Goal: Find specific page/section: Find specific page/section

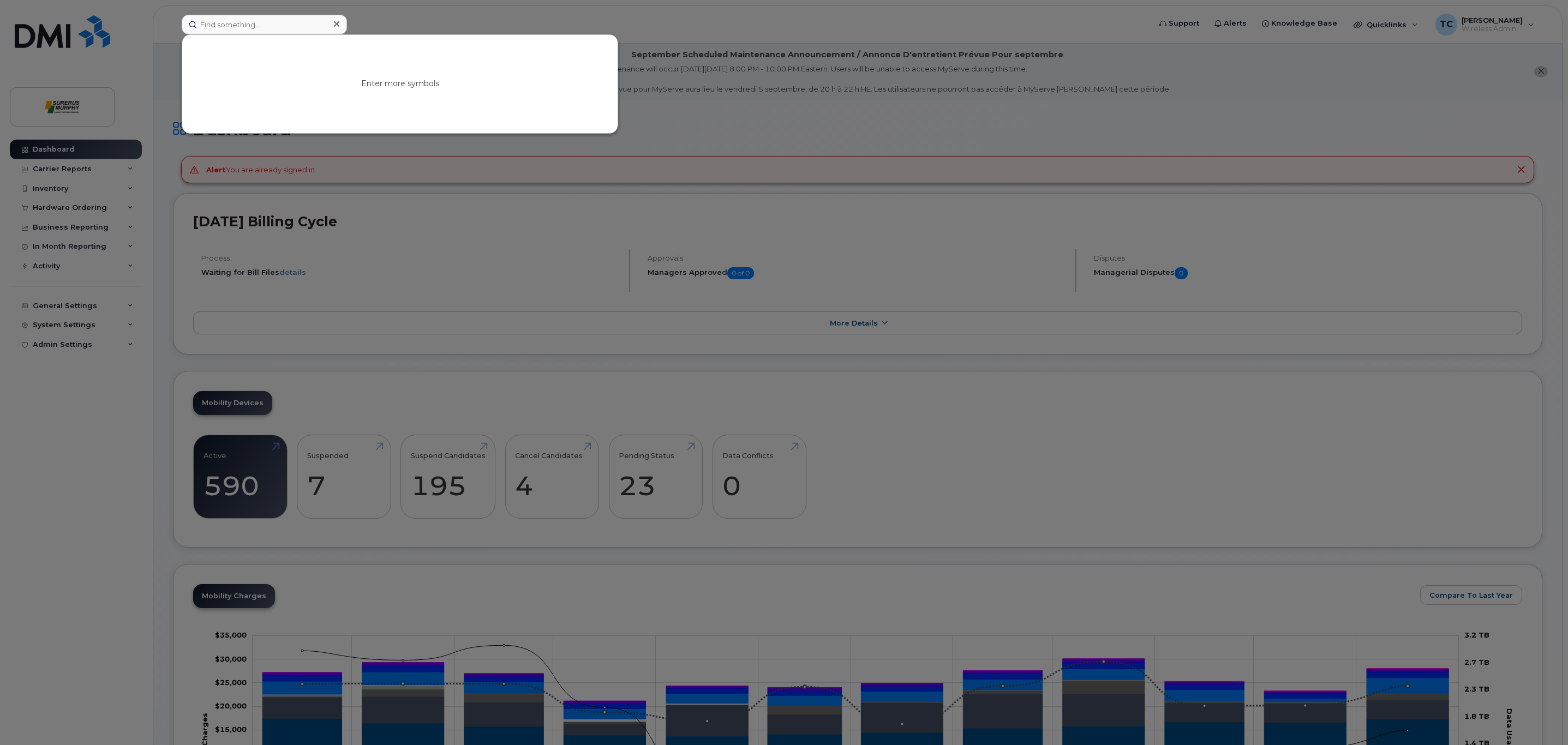
click at [275, 31] on input at bounding box center [264, 24] width 166 height 20
type input "[PERSON_NAME]"
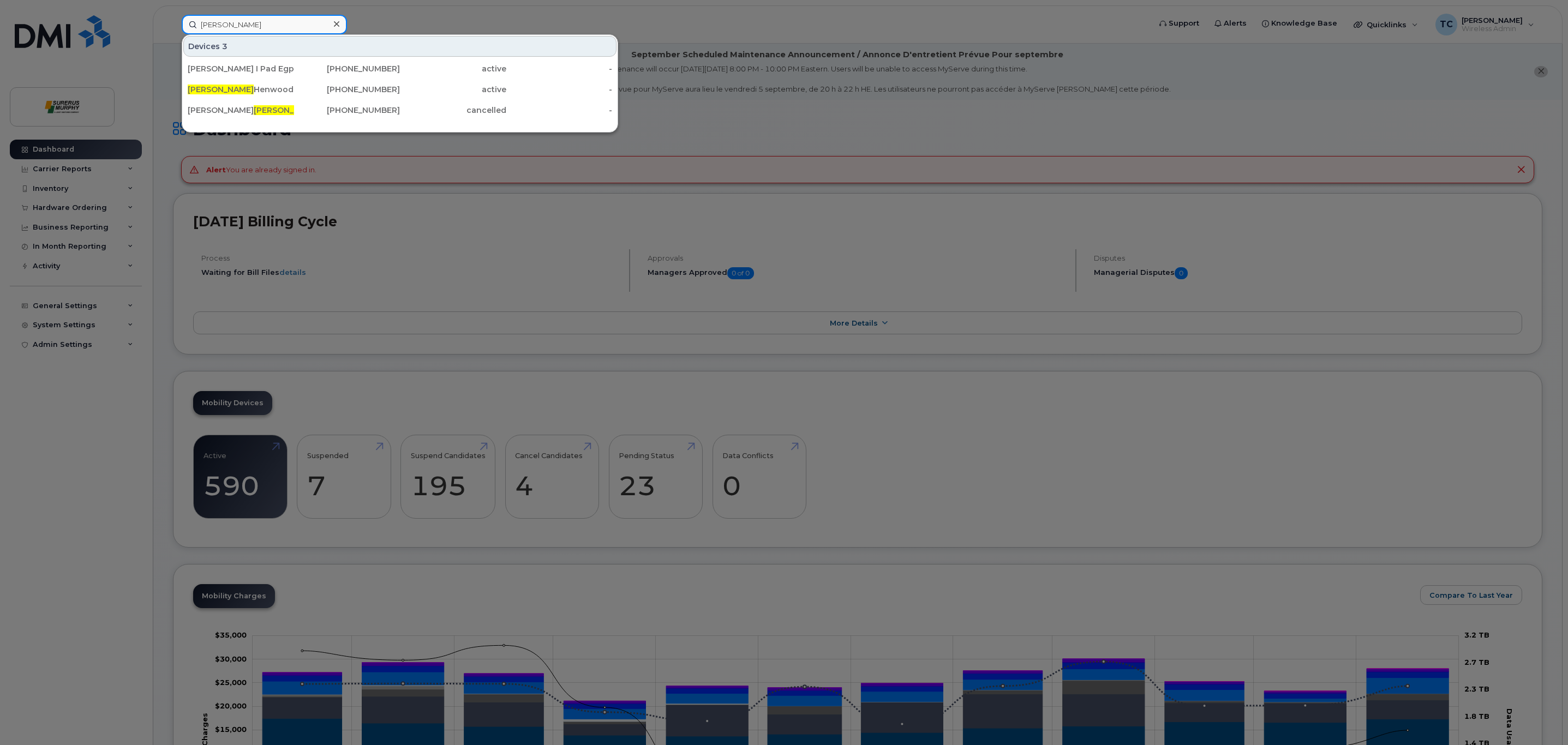
click at [246, 27] on input "[PERSON_NAME]" at bounding box center [264, 24] width 166 height 20
type input "[PERSON_NAME]"
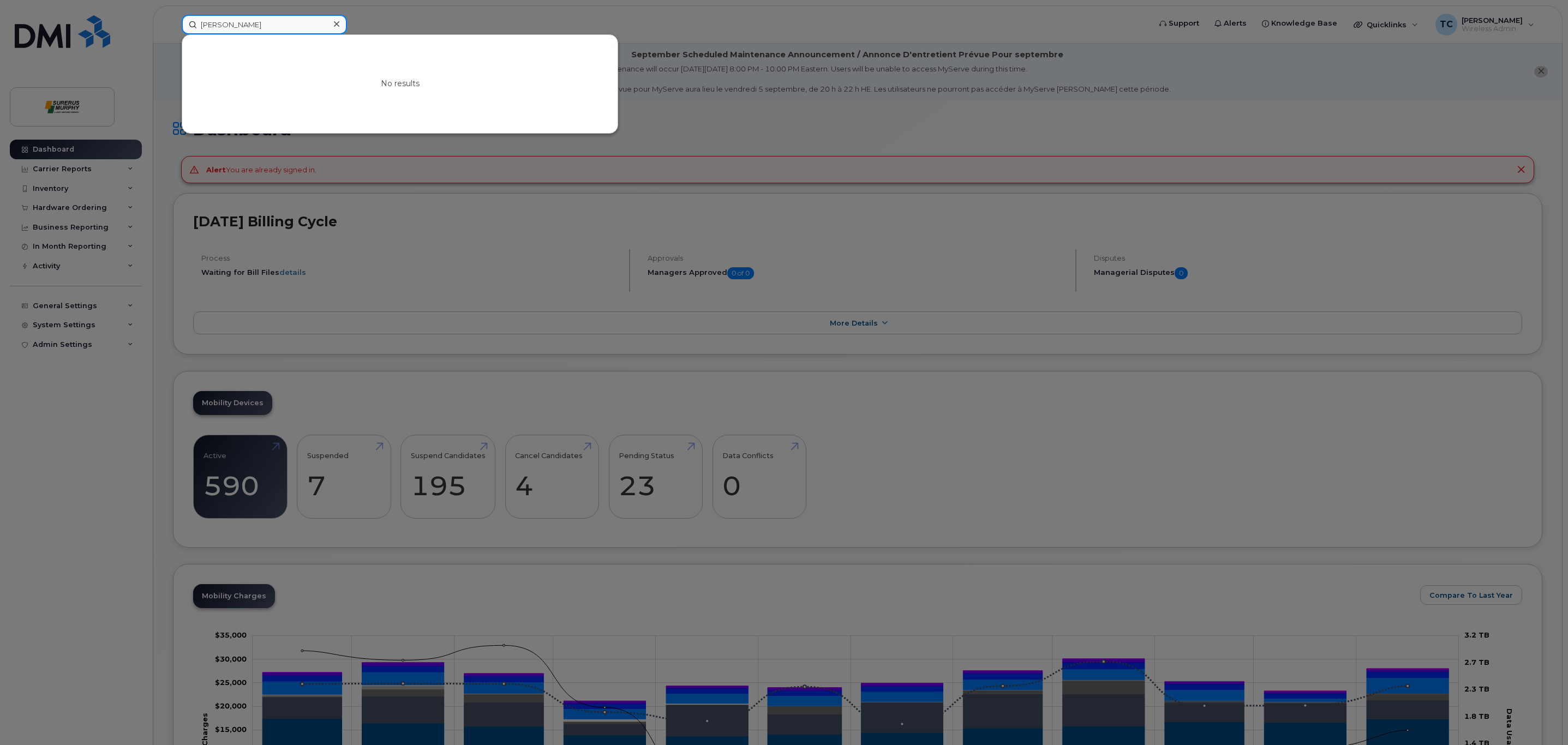
click at [260, 15] on input "[PERSON_NAME]" at bounding box center [264, 24] width 166 height 20
click at [245, 20] on input "[PERSON_NAME]" at bounding box center [264, 24] width 166 height 20
type input "Leul"
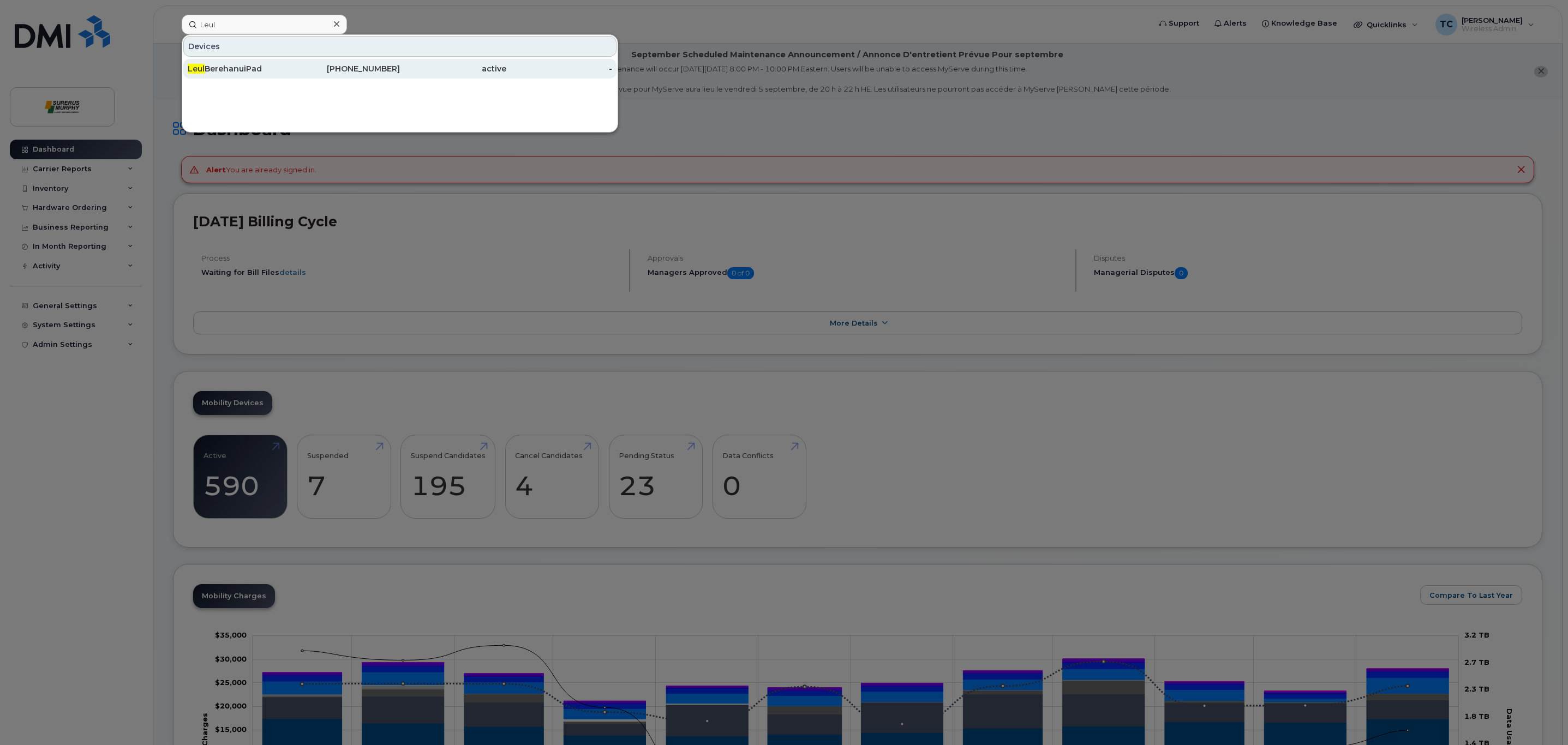
click at [231, 63] on div "[PERSON_NAME]" at bounding box center [241, 69] width 106 height 20
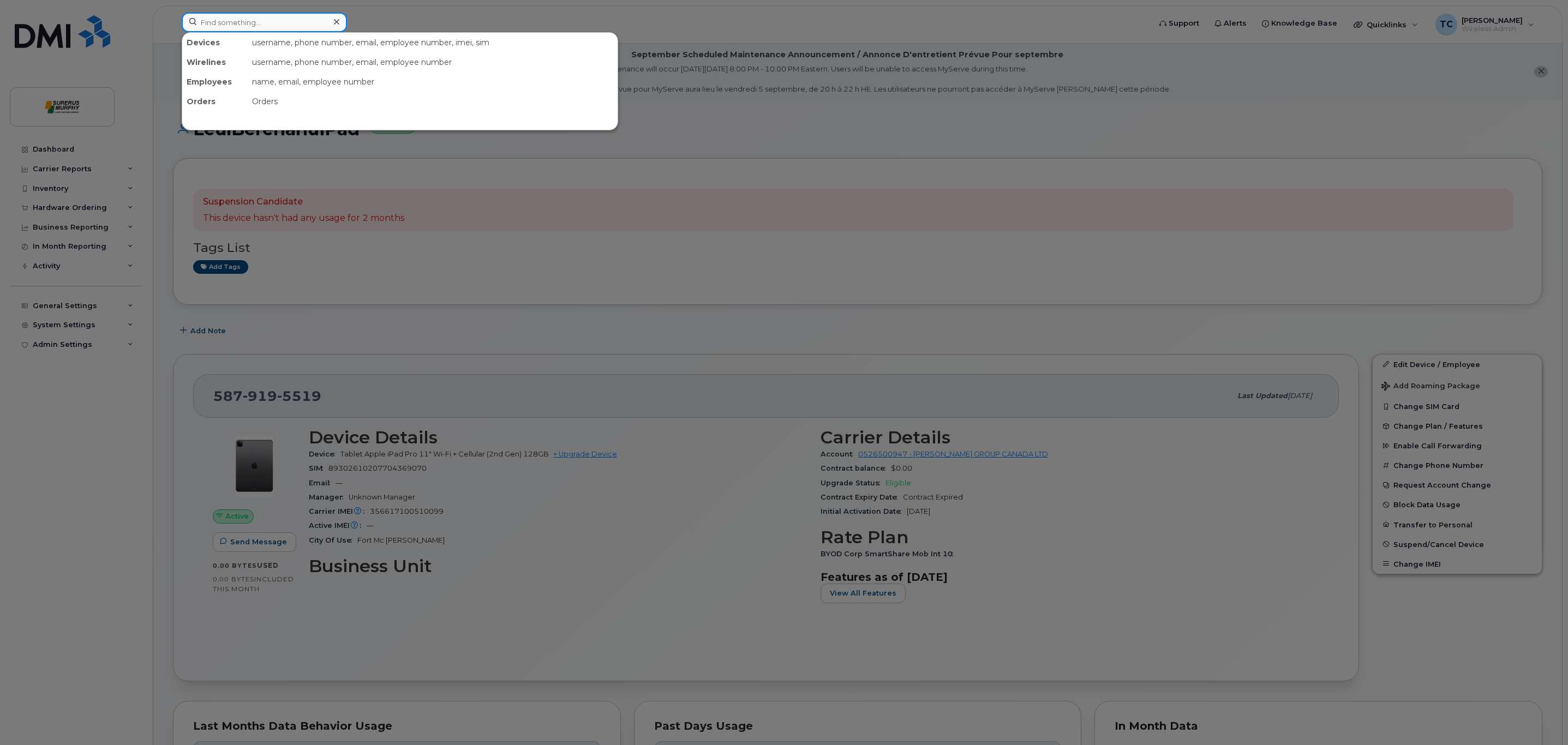
click at [239, 20] on input at bounding box center [264, 22] width 166 height 20
click at [235, 20] on input at bounding box center [264, 22] width 166 height 20
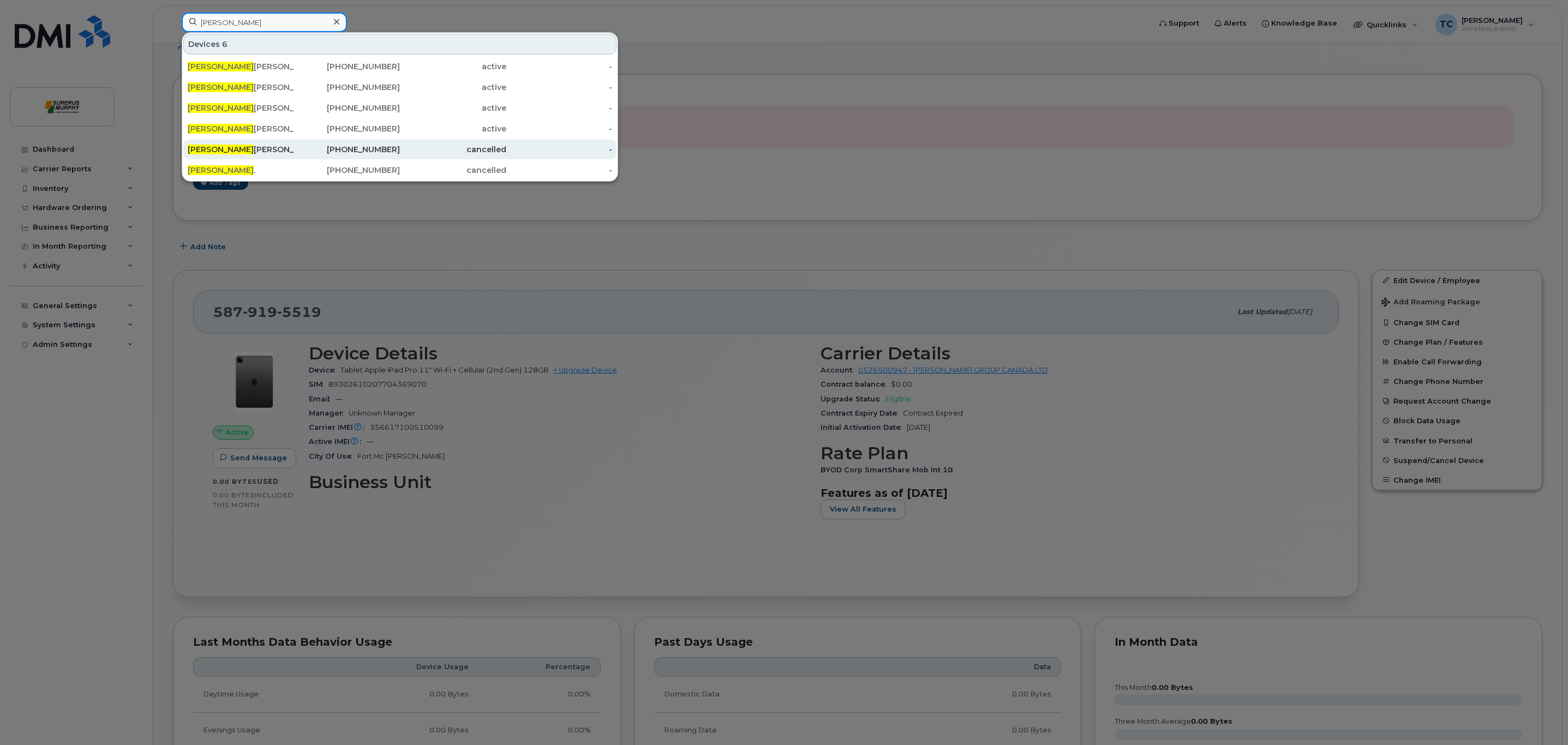
scroll to position [136, 0]
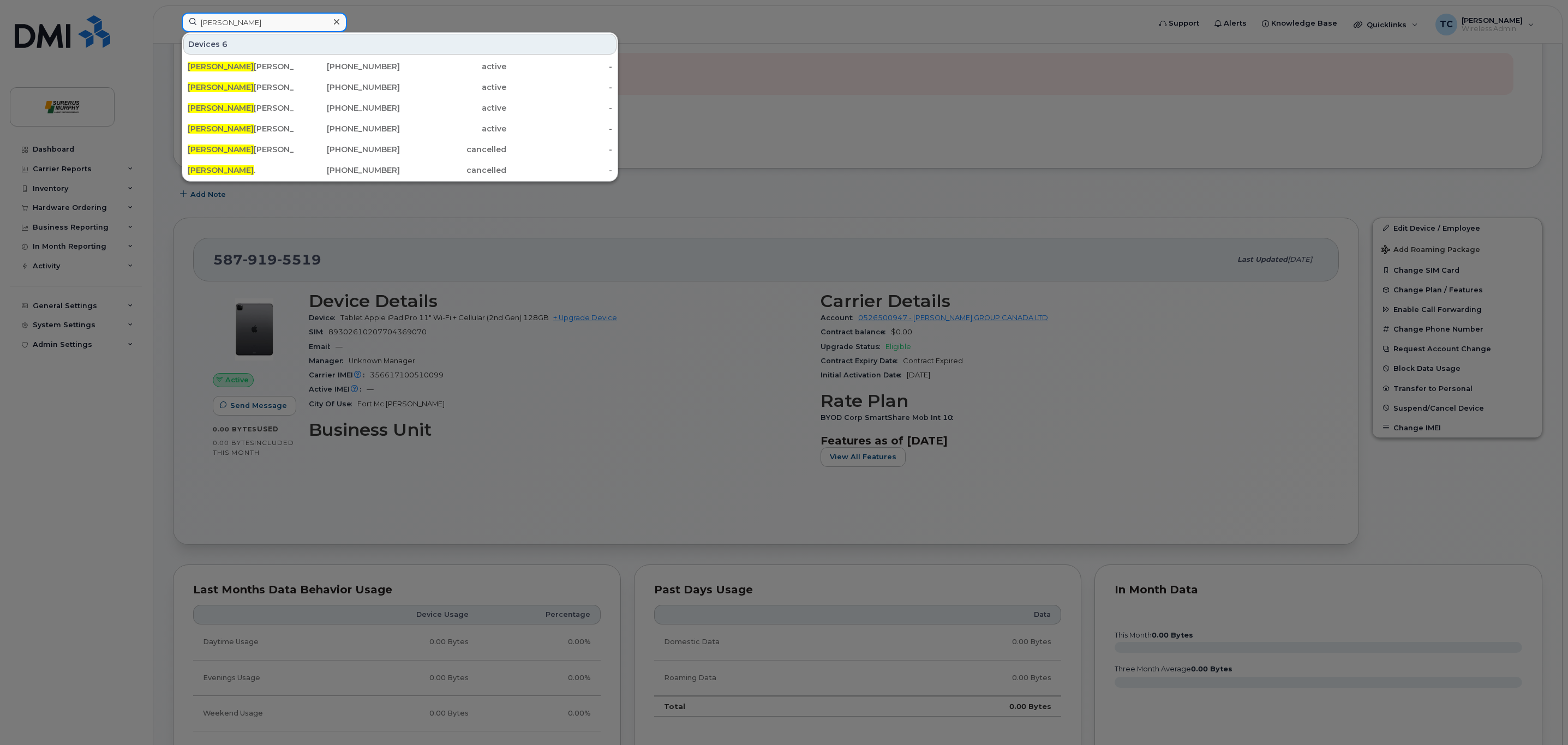
type input "[PERSON_NAME]"
click at [1032, 196] on div at bounding box center [784, 372] width 1568 height 745
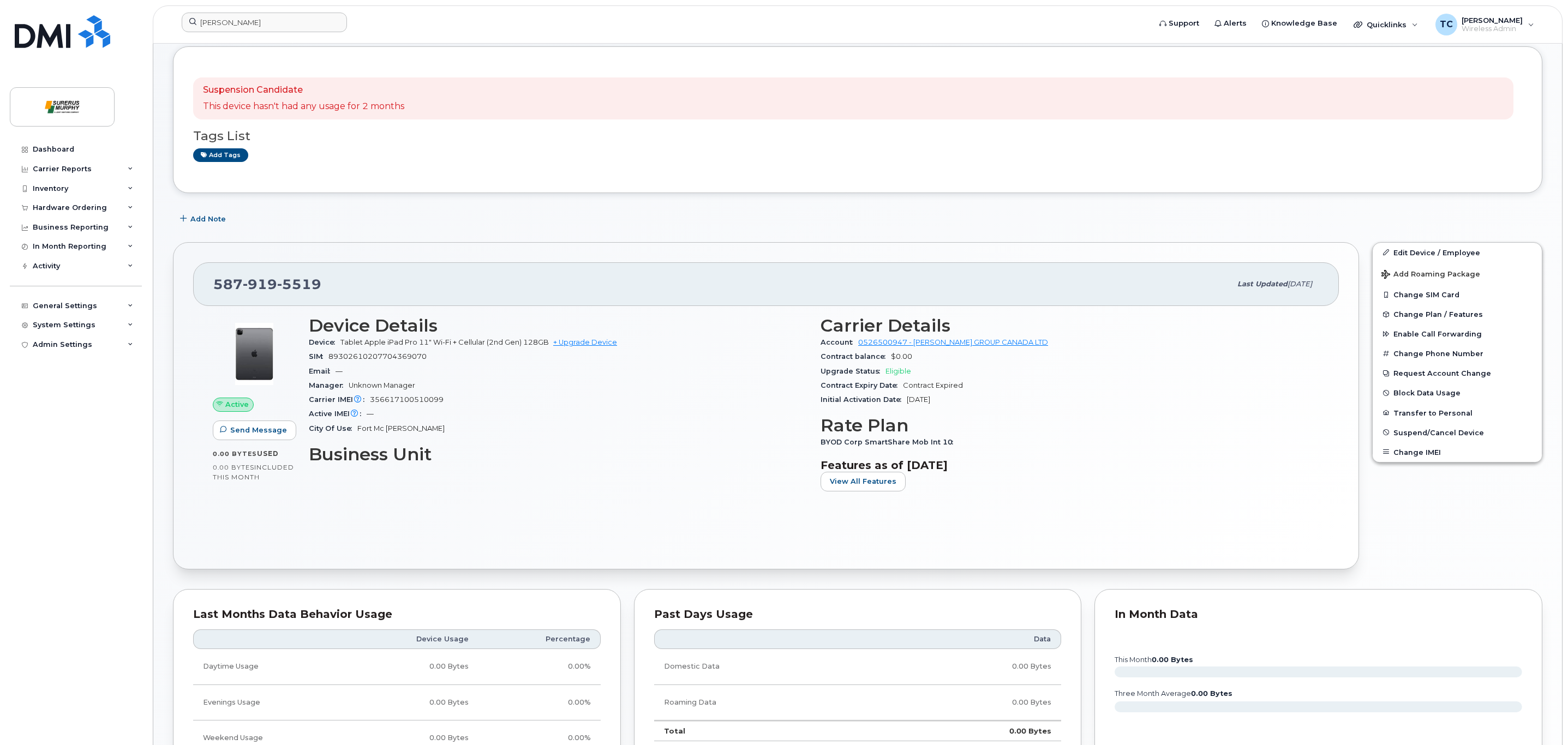
scroll to position [0, 0]
